Goal: Information Seeking & Learning: Learn about a topic

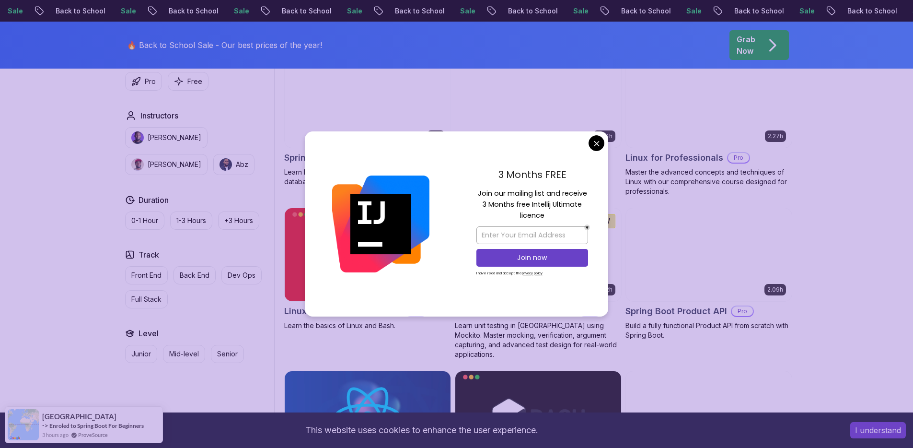
scroll to position [1983, 0]
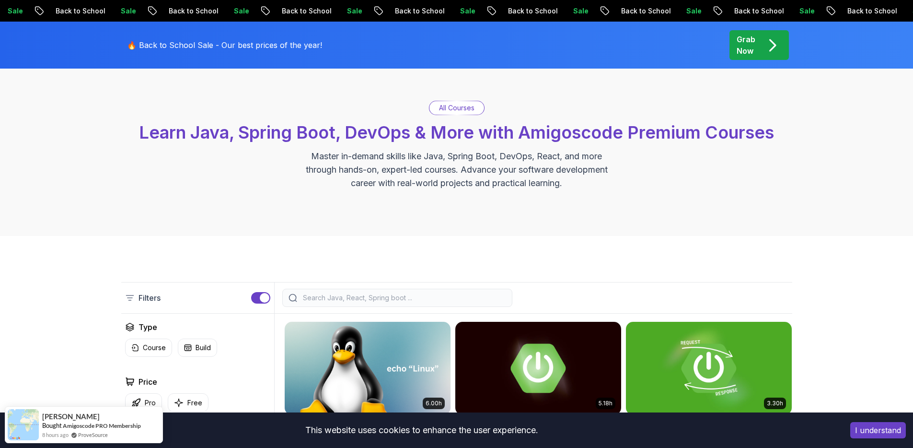
scroll to position [47, 0]
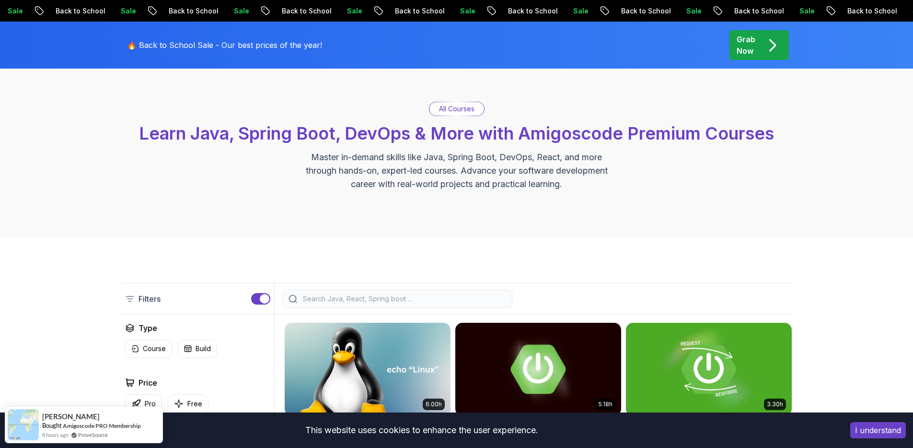
click at [315, 300] on input "search" at bounding box center [403, 299] width 205 height 10
type input "l"
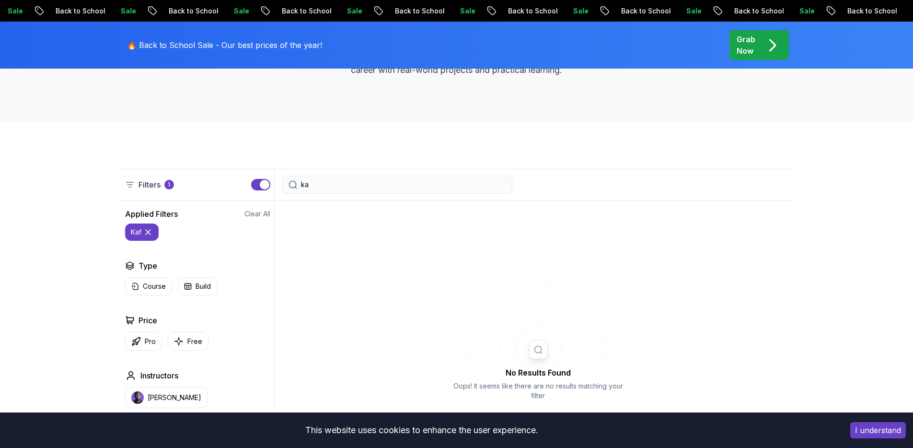
type input "k"
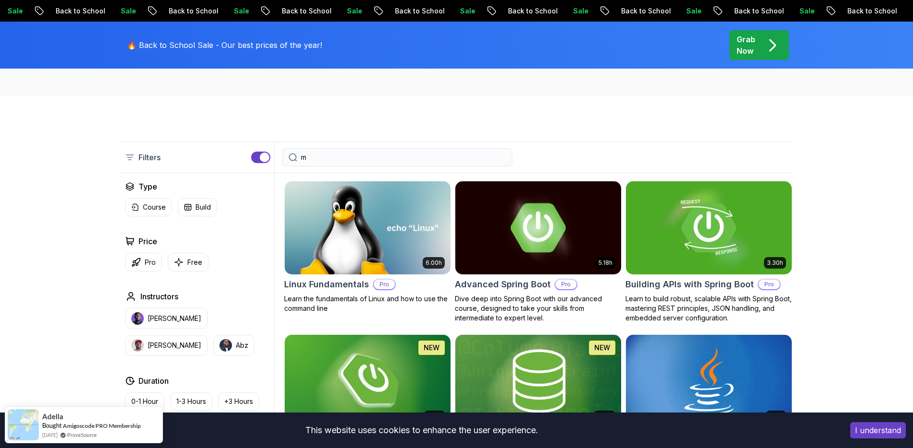
scroll to position [192, 0]
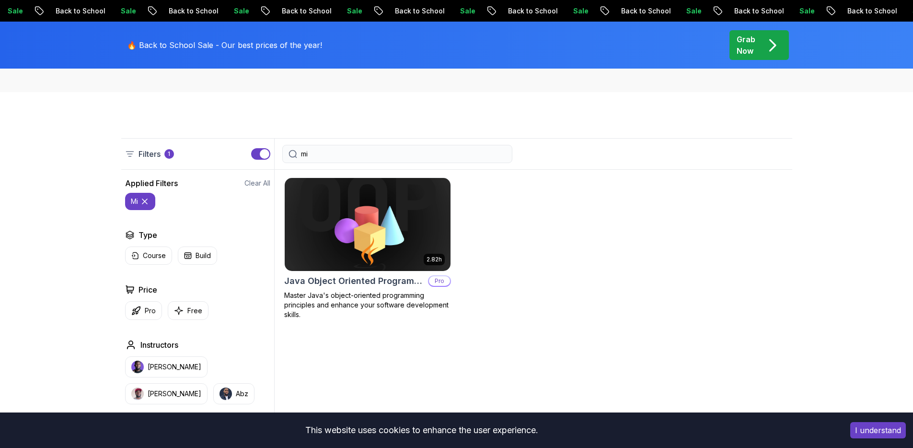
type input "m"
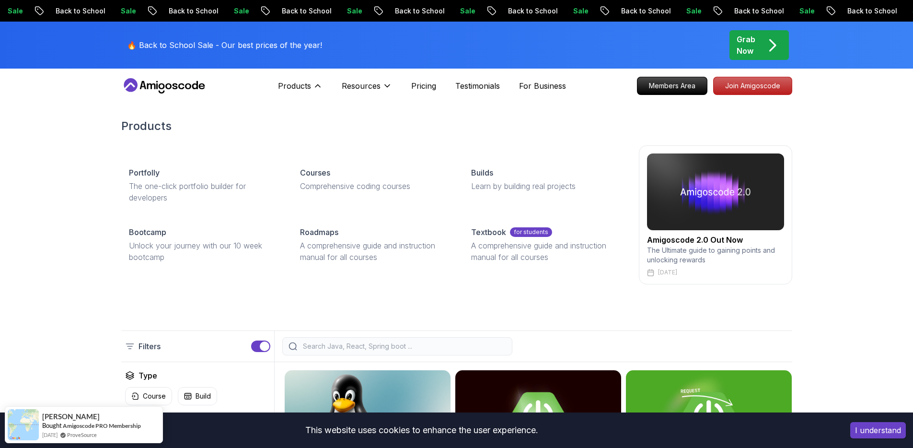
click at [289, 171] on div "Portfolly The one-click portfolio builder for developers Courses Comprehensive …" at bounding box center [374, 214] width 506 height 111
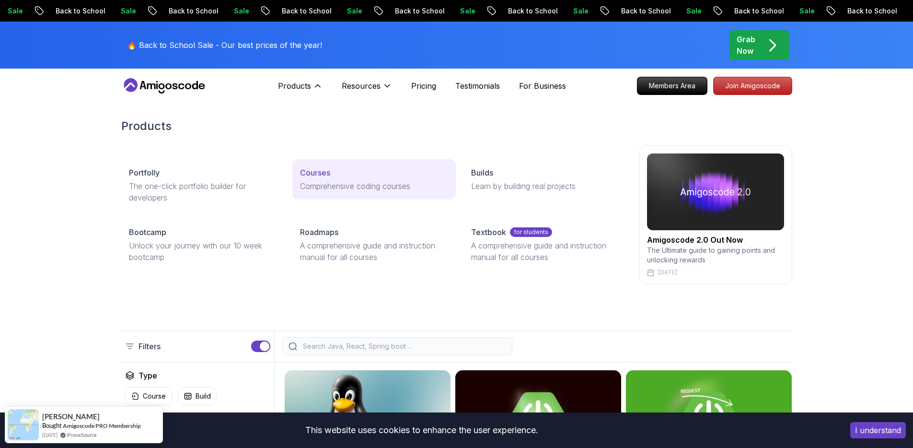
click at [305, 175] on p "Courses" at bounding box center [315, 173] width 30 height 12
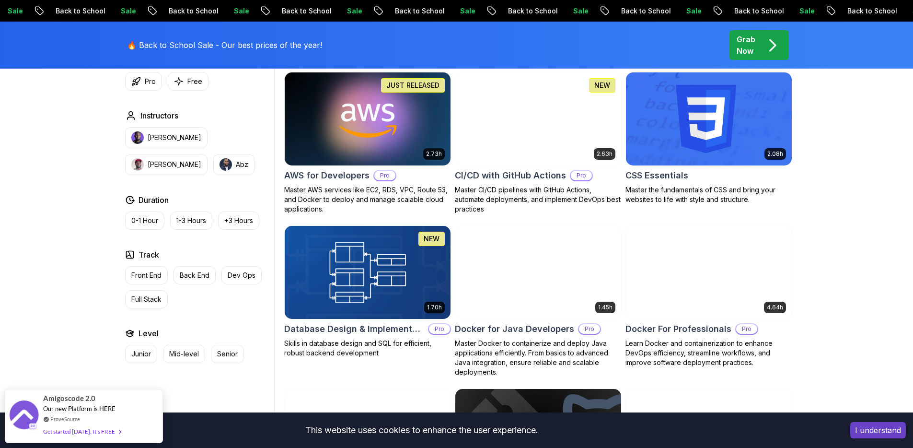
scroll to position [739, 0]
